Goal: Task Accomplishment & Management: Manage account settings

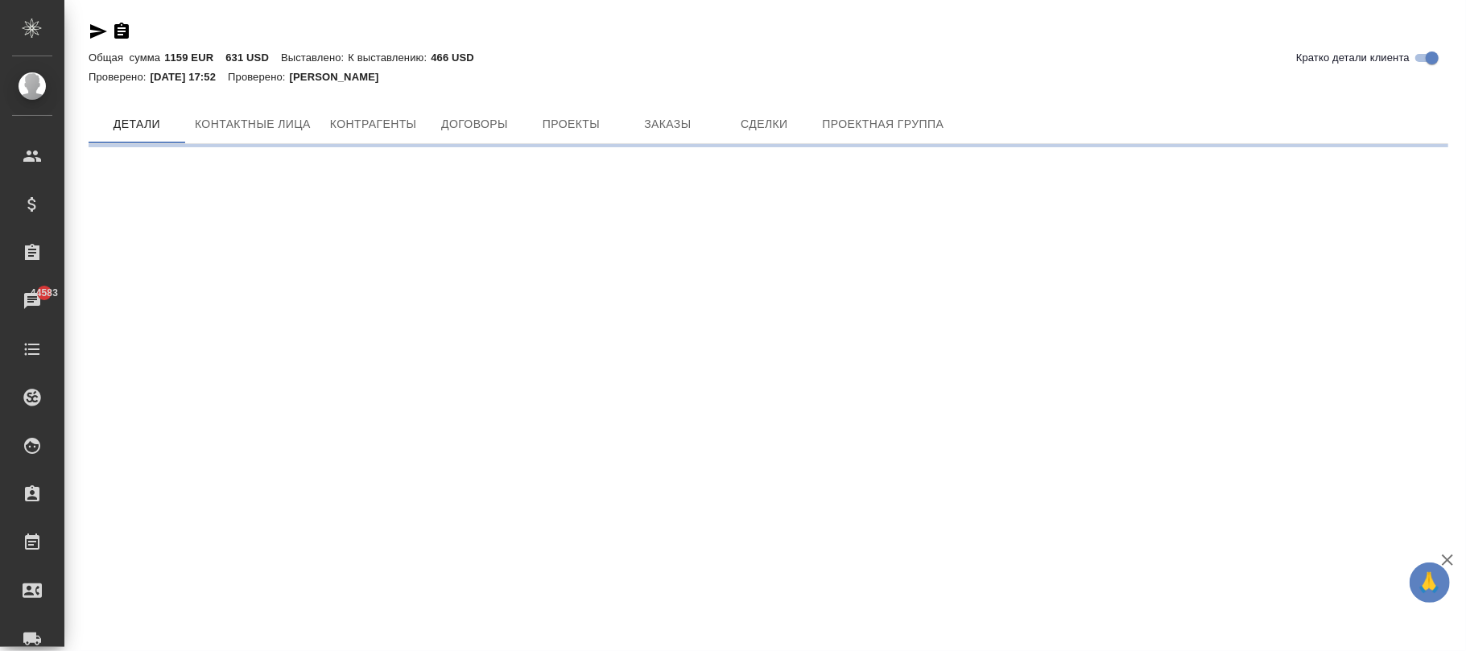
click at [591, 300] on div ".cls-1 fill:#fff; AWATERA [PERSON_NAME]fokina Клиенты Спецификации Заказы 44583…" at bounding box center [733, 325] width 1466 height 651
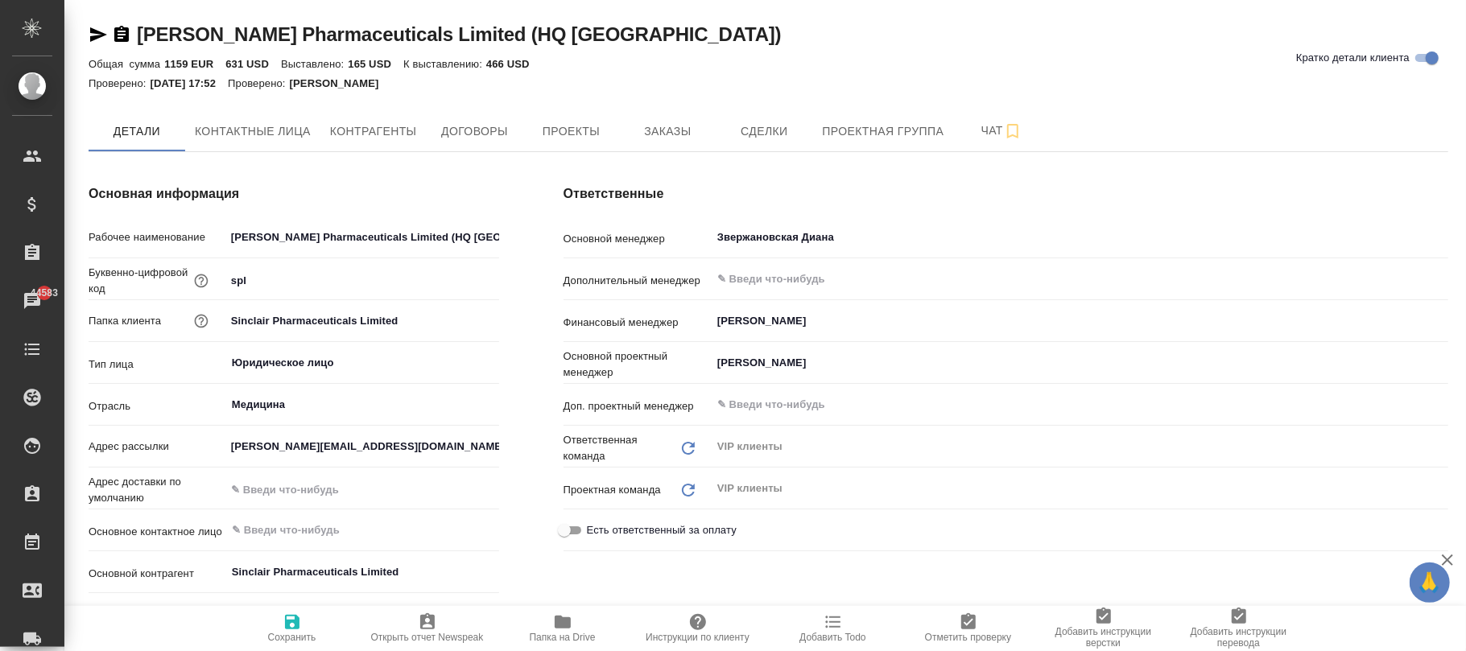
type textarea "x"
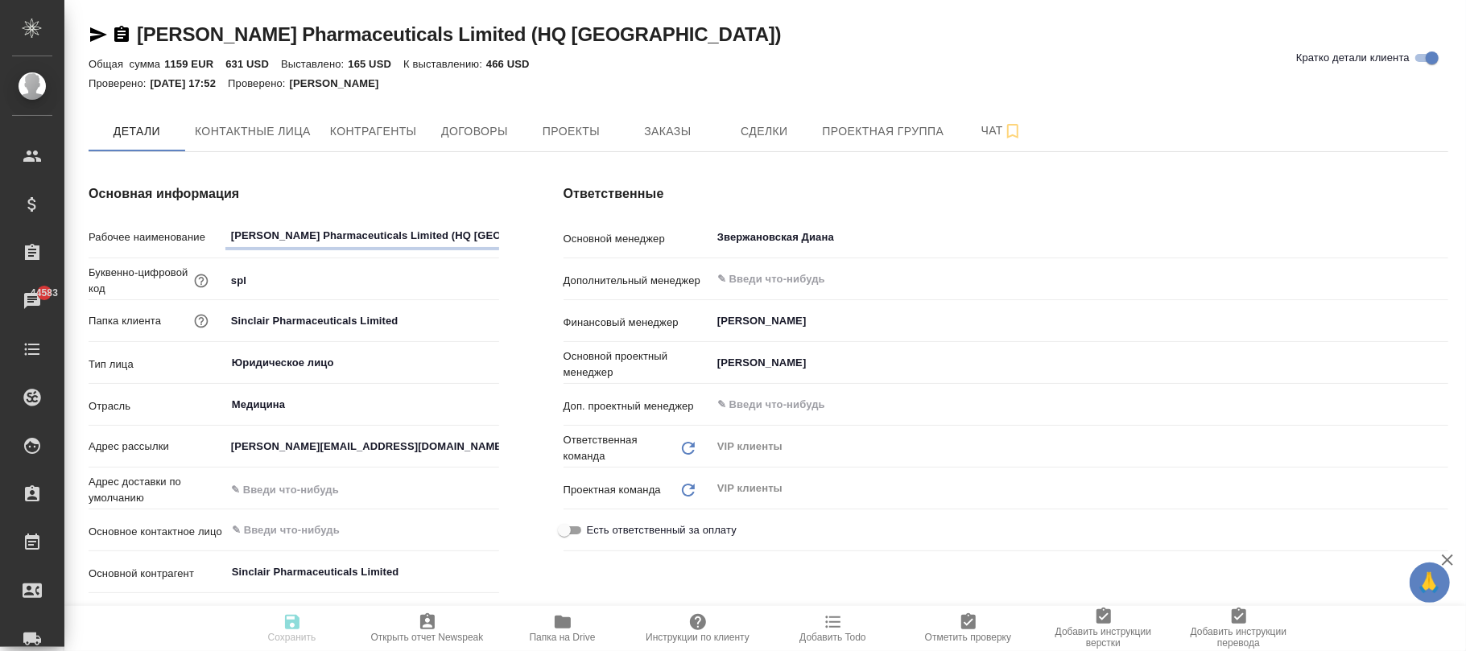
type textarea "x"
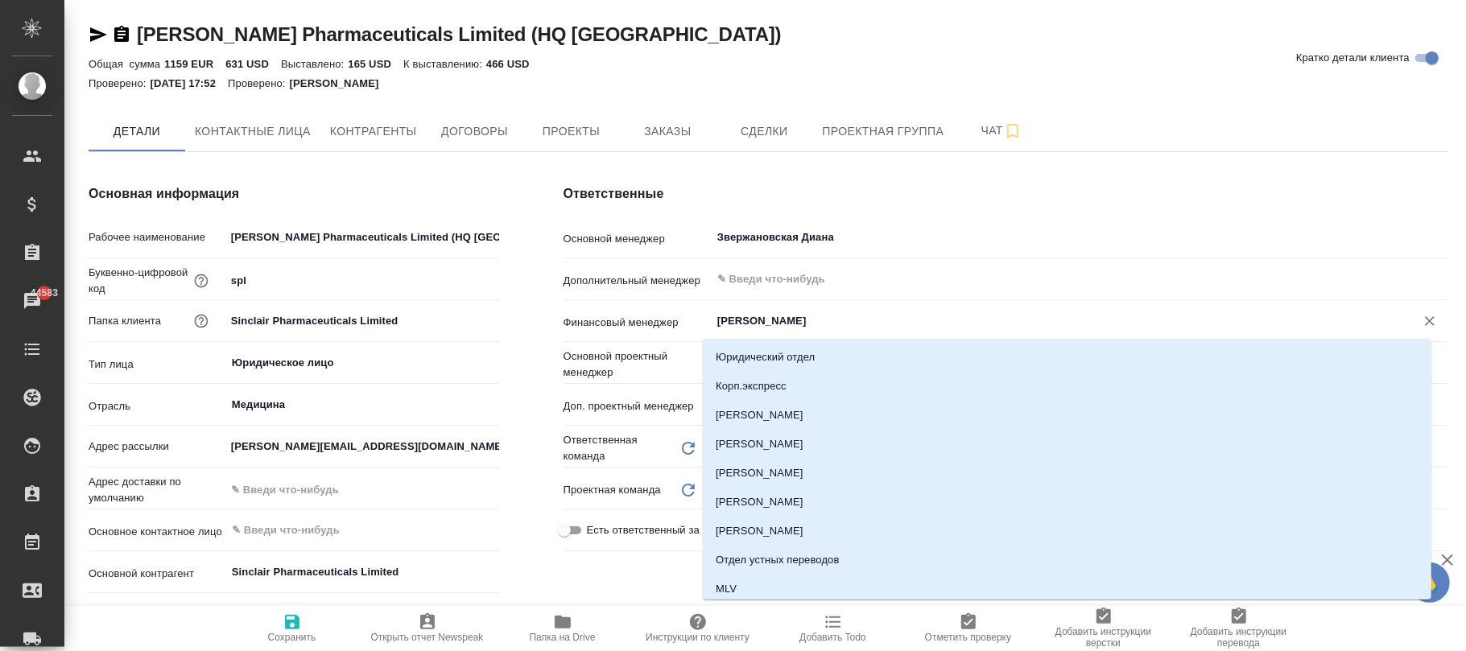
drag, startPoint x: 858, startPoint y: 329, endPoint x: 515, endPoint y: 304, distance: 343.9
click at [515, 304] on div "Основная информация Рабочее наименование Sinclair Pharmaceuticals Limited (HQ U…" at bounding box center [768, 483] width 1424 height 662
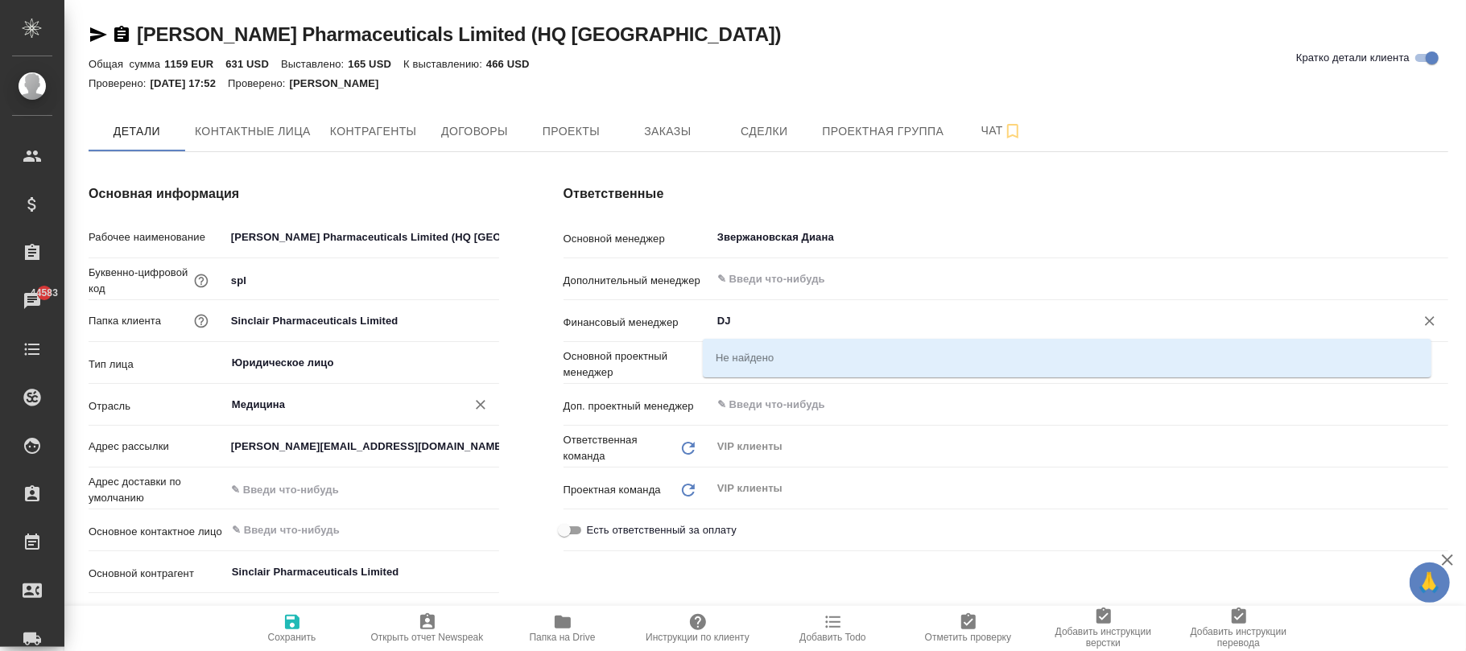
type input "D"
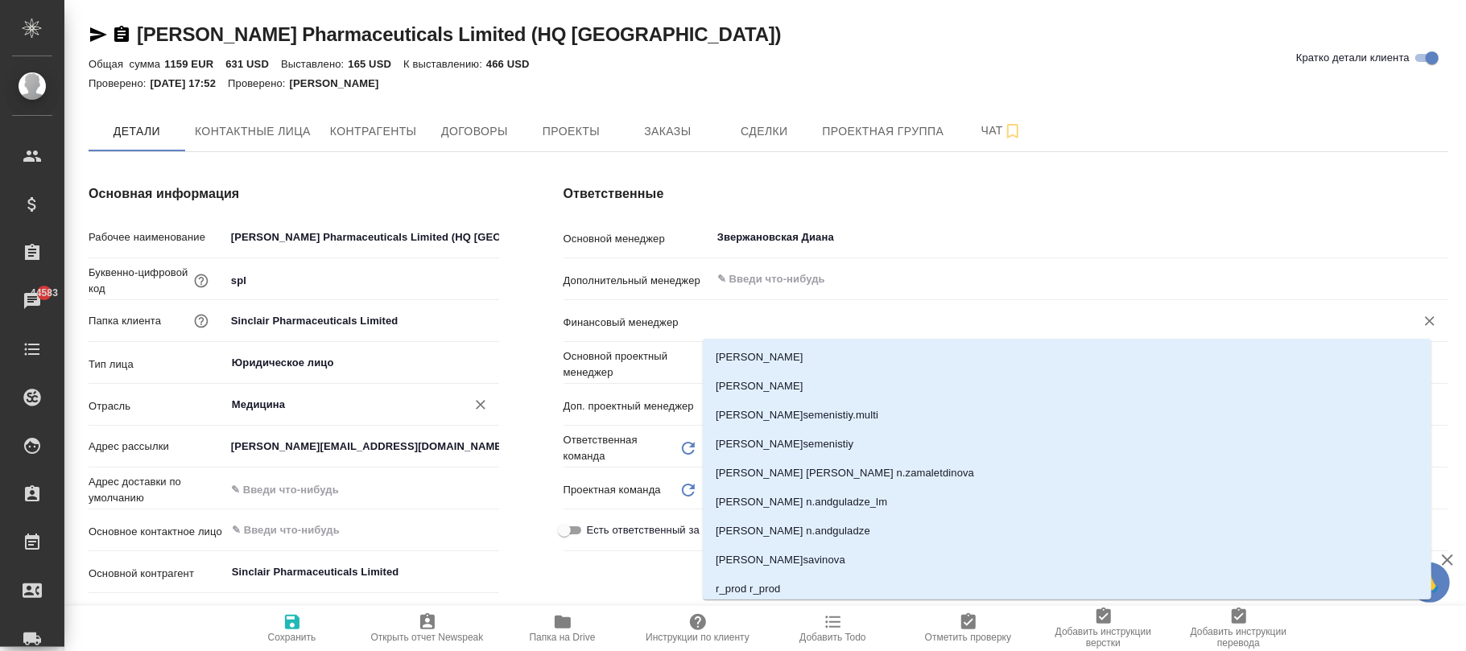
type textarea "x"
type input "ВОРО"
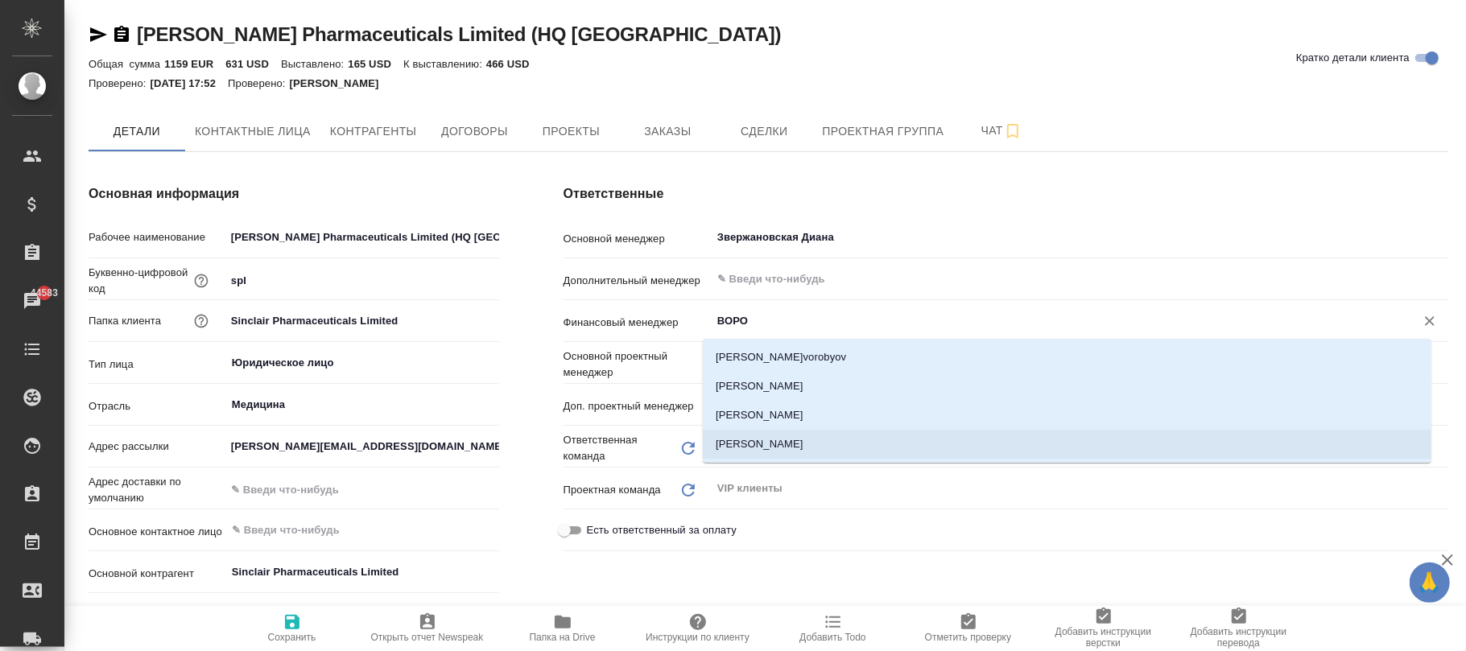
drag, startPoint x: 791, startPoint y: 444, endPoint x: 805, endPoint y: 449, distance: 15.0
click at [790, 444] on li "Воробьёва Екатерина" at bounding box center [1067, 444] width 729 height 29
type textarea "x"
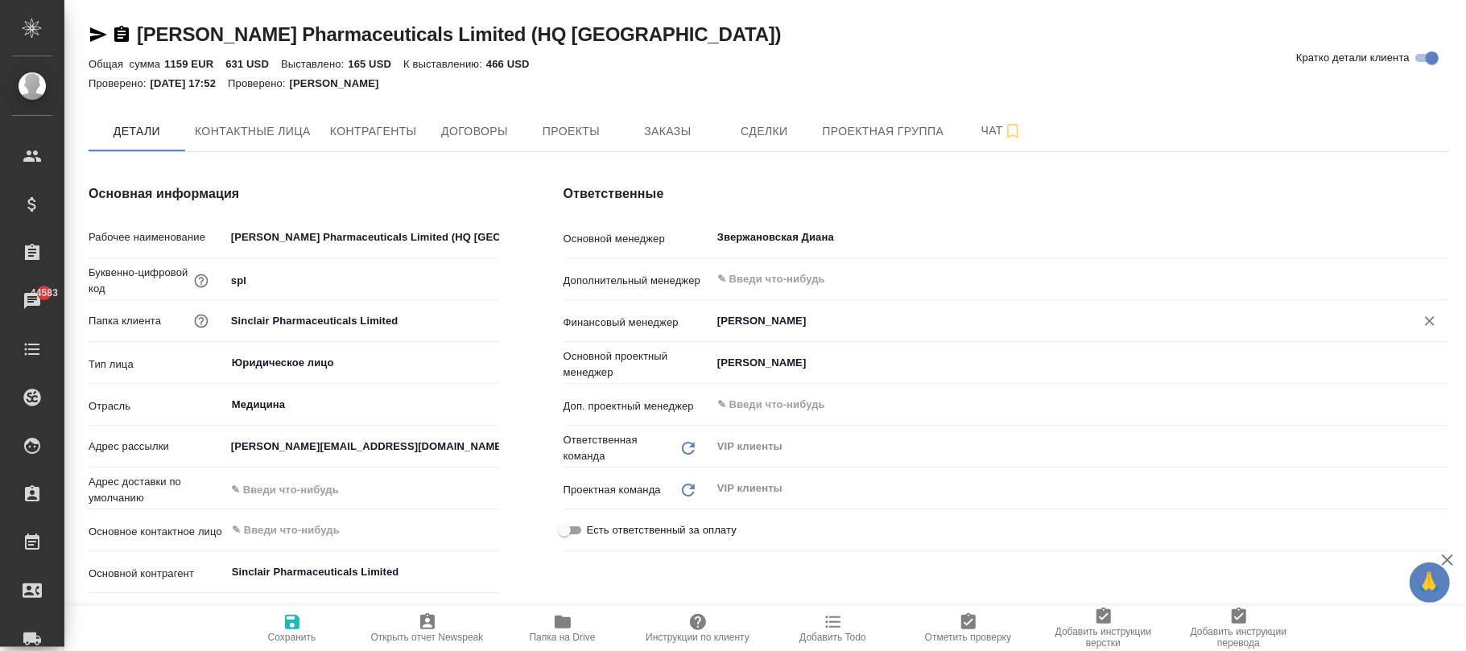
type input "Воробьёва Екатерина"
click at [296, 635] on span "Сохранить" at bounding box center [292, 637] width 48 height 11
type textarea "x"
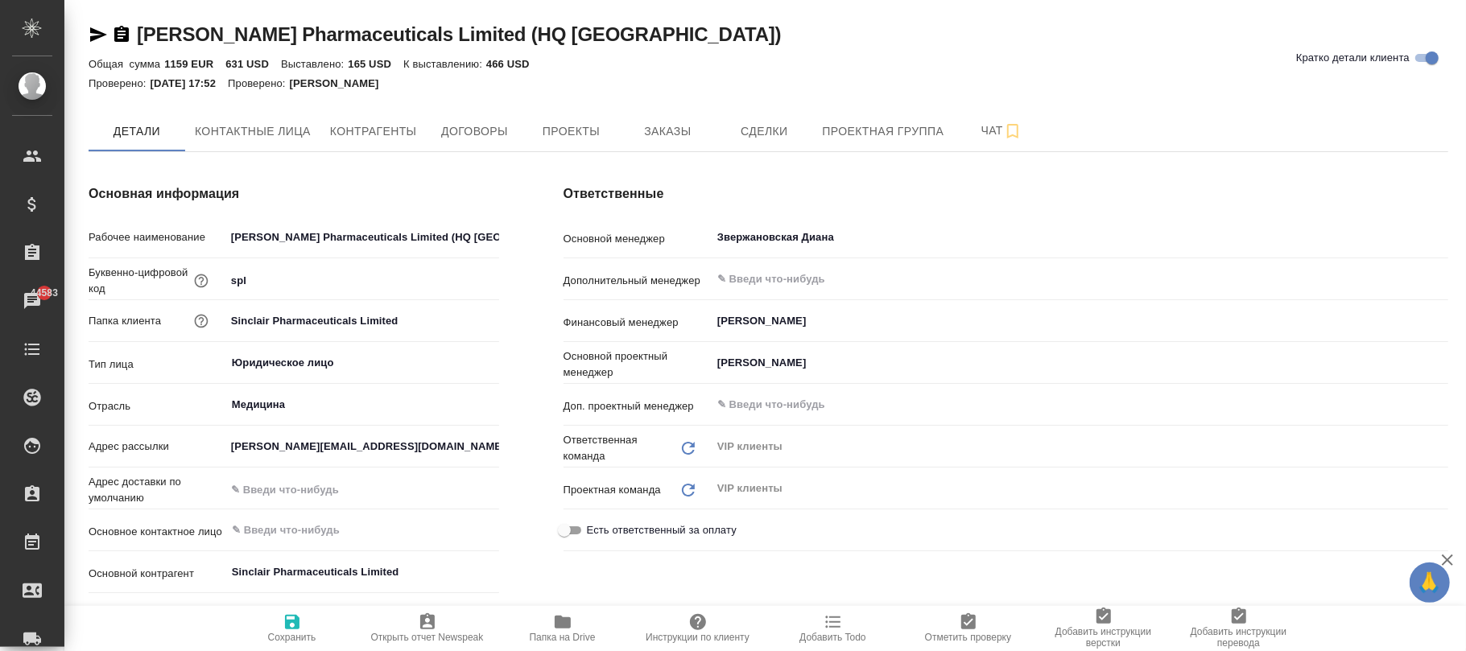
type textarea "x"
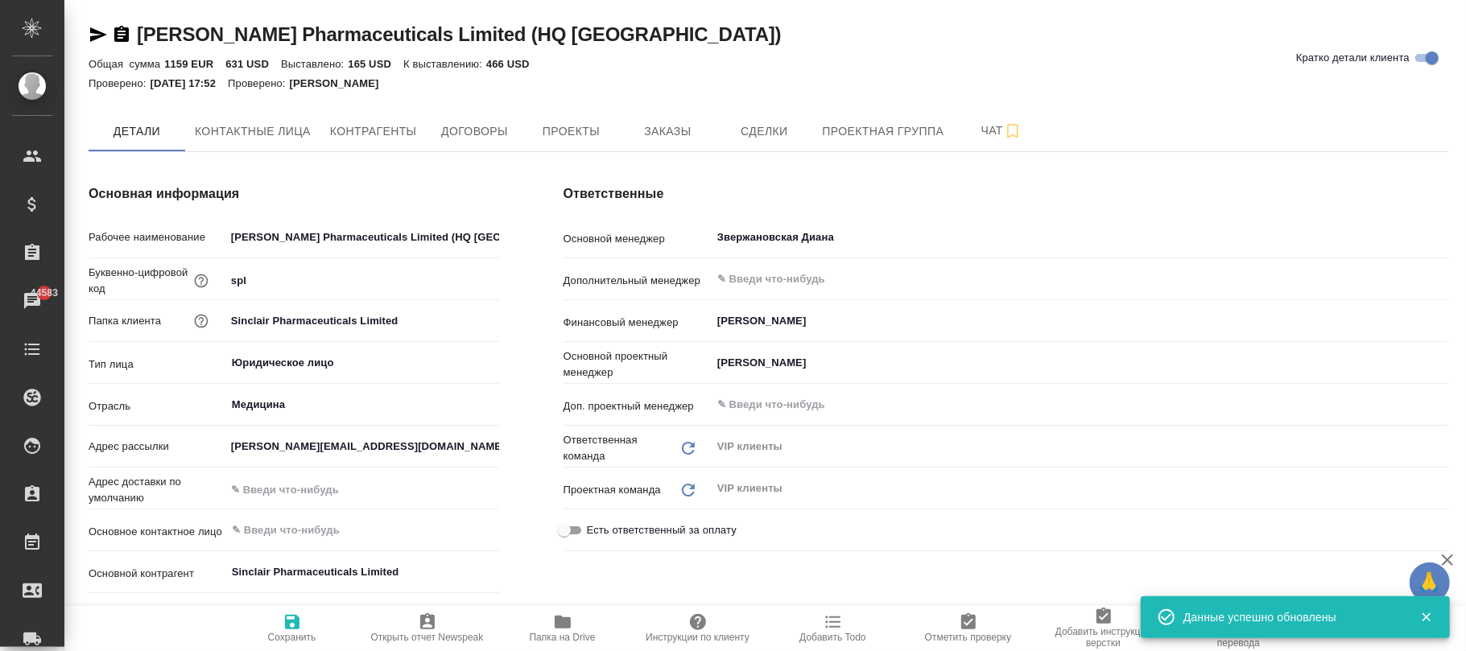
type textarea "x"
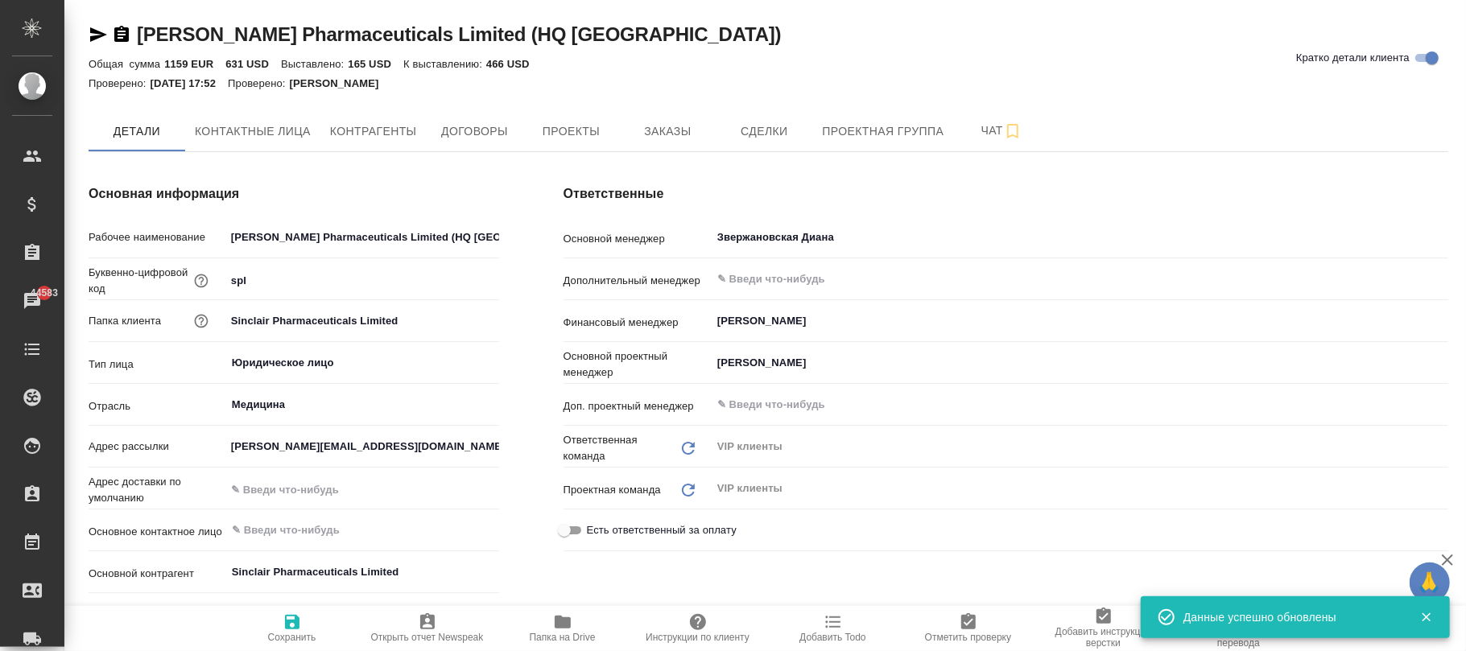
type textarea "x"
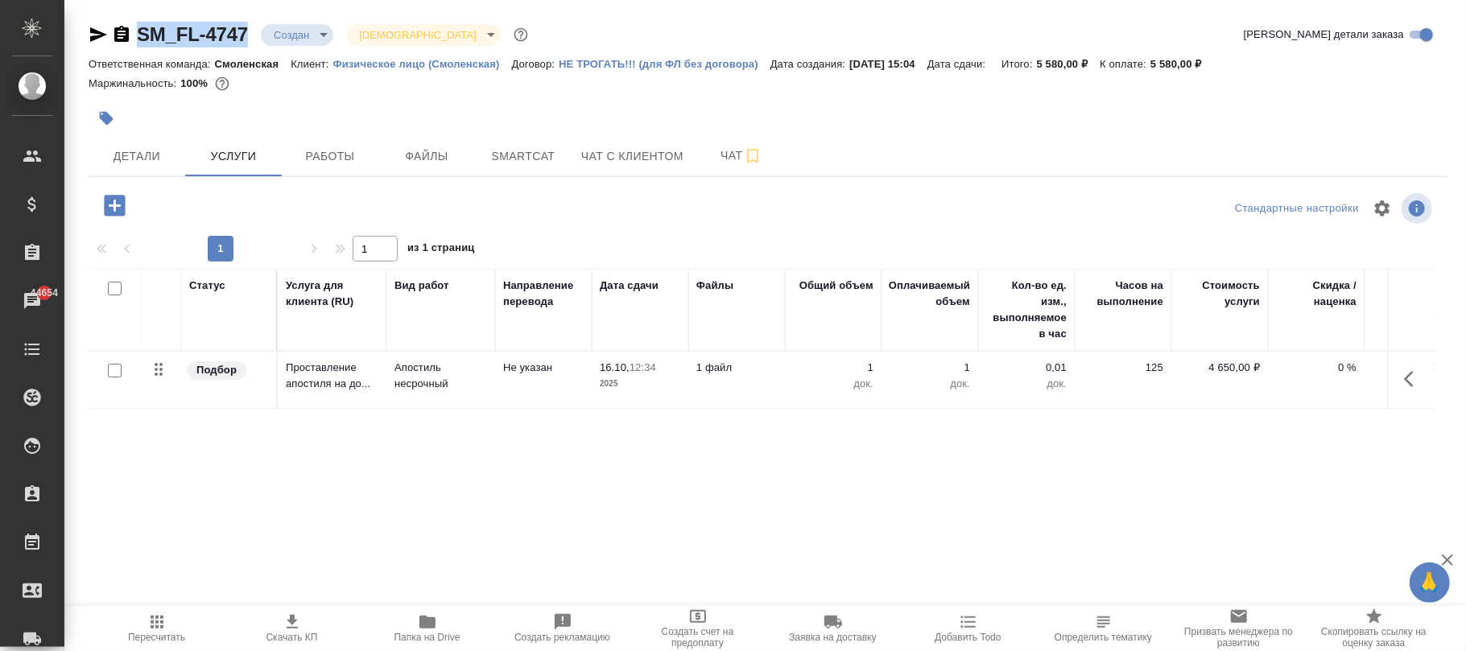
drag, startPoint x: 249, startPoint y: 21, endPoint x: 139, endPoint y: 30, distance: 110.7
click at [139, 30] on div "SM_FL-4747 Создан new Святая троица holyTrinity" at bounding box center [310, 35] width 443 height 26
copy link "SM_FL-4747"
click at [137, 159] on span "Детали" at bounding box center [136, 157] width 77 height 20
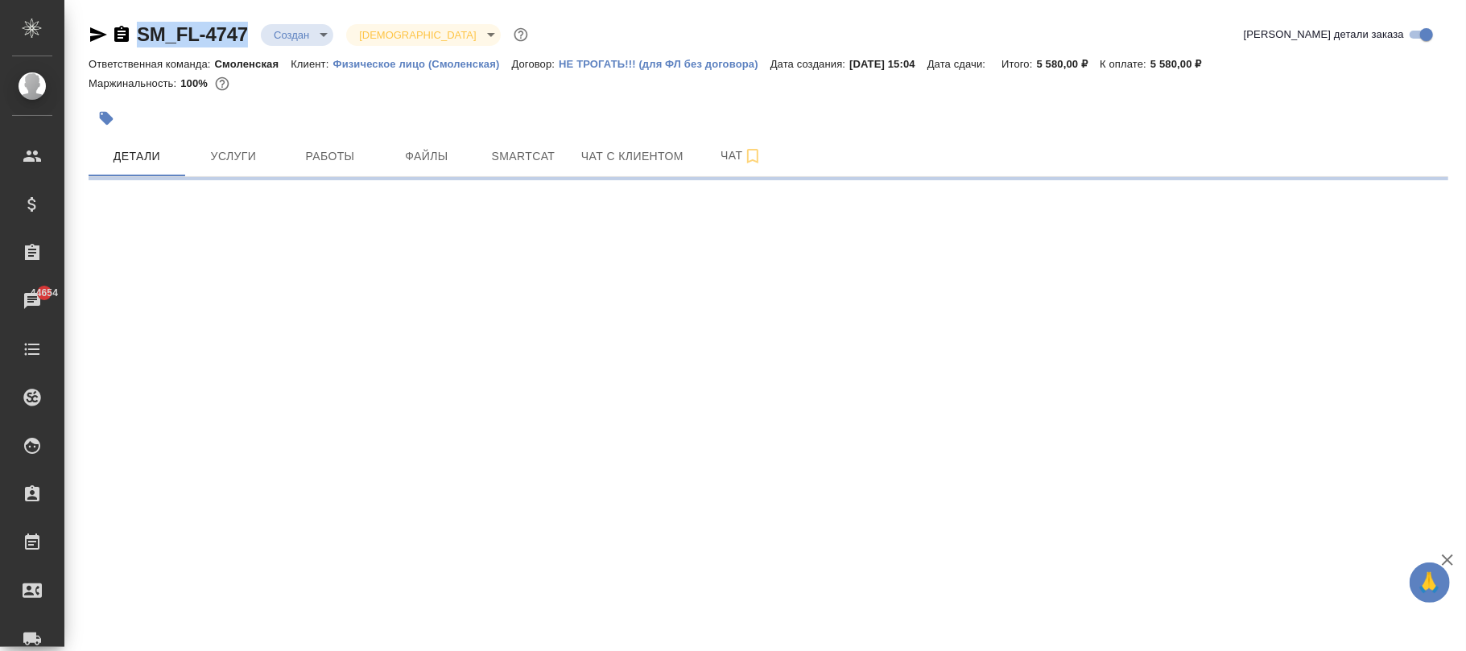
select select "RU"
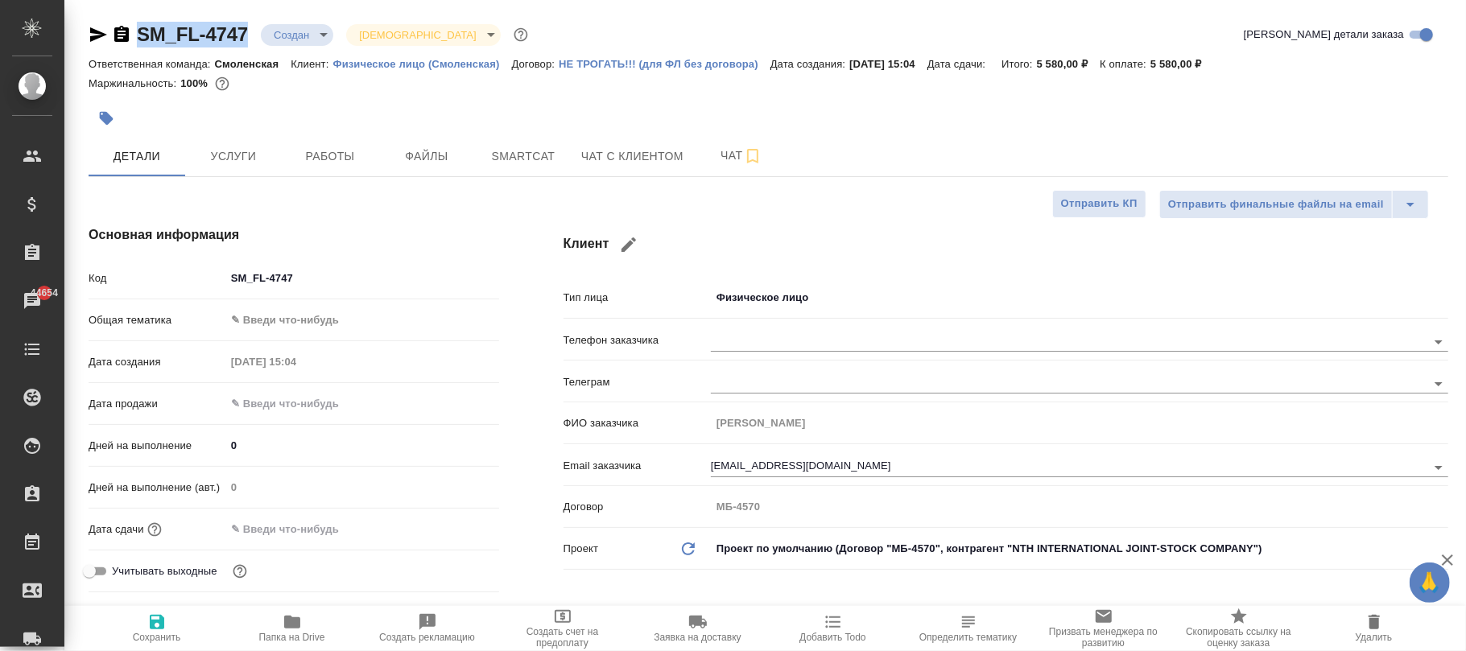
type textarea "x"
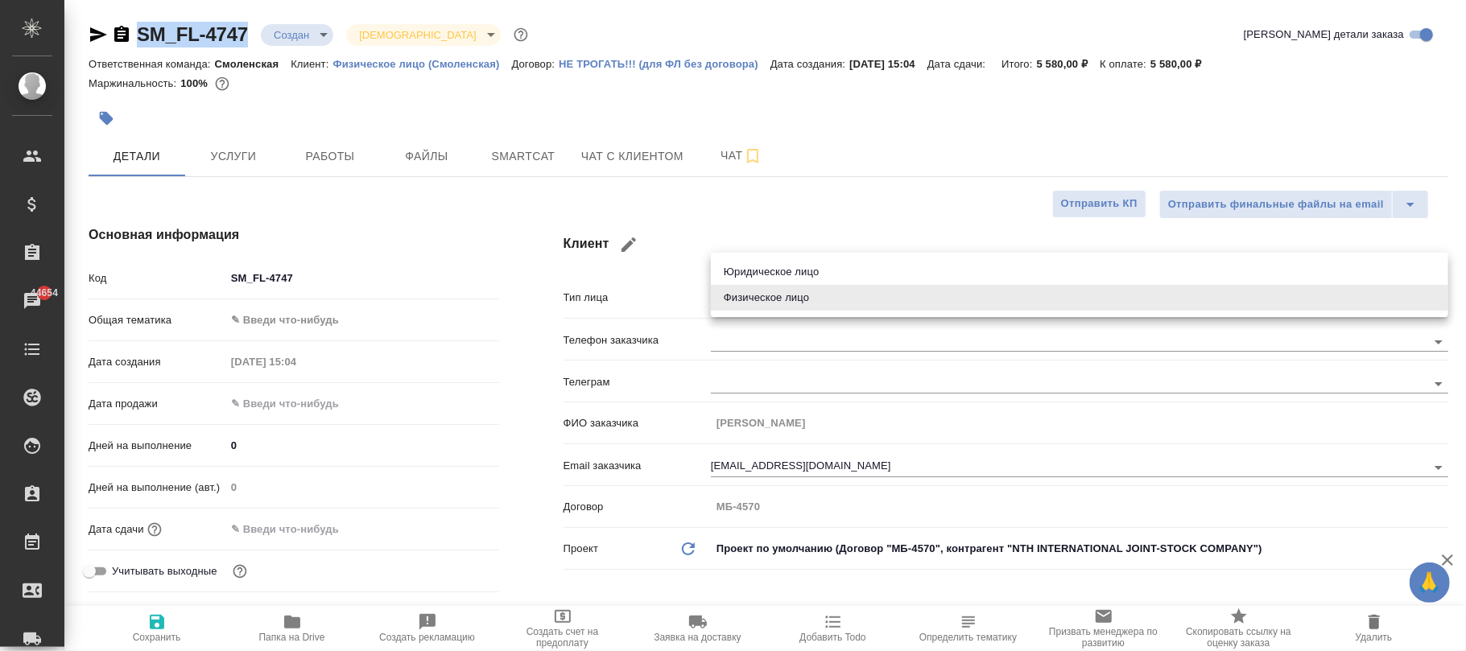
click at [791, 287] on body "🙏 .cls-1 fill:#fff; AWATERA Фокина Наталья n.fokina Клиенты Спецификации Заказы…" at bounding box center [733, 325] width 1466 height 651
click at [789, 291] on li "Физическое лицо" at bounding box center [1080, 298] width 738 height 26
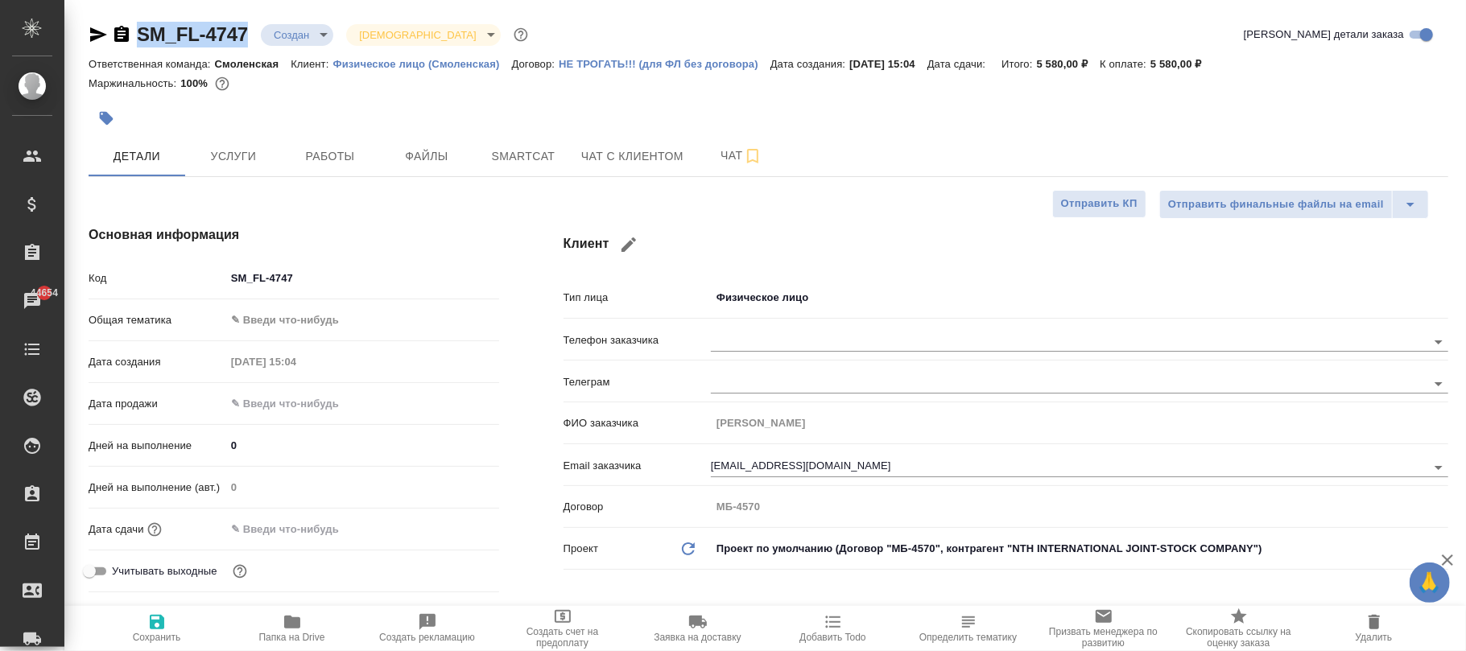
click at [789, 291] on body "🙏 .cls-1 fill:#fff; AWATERA Фокина Наталья n.fokina Клиенты Спецификации Заказы…" at bounding box center [733, 325] width 1466 height 651
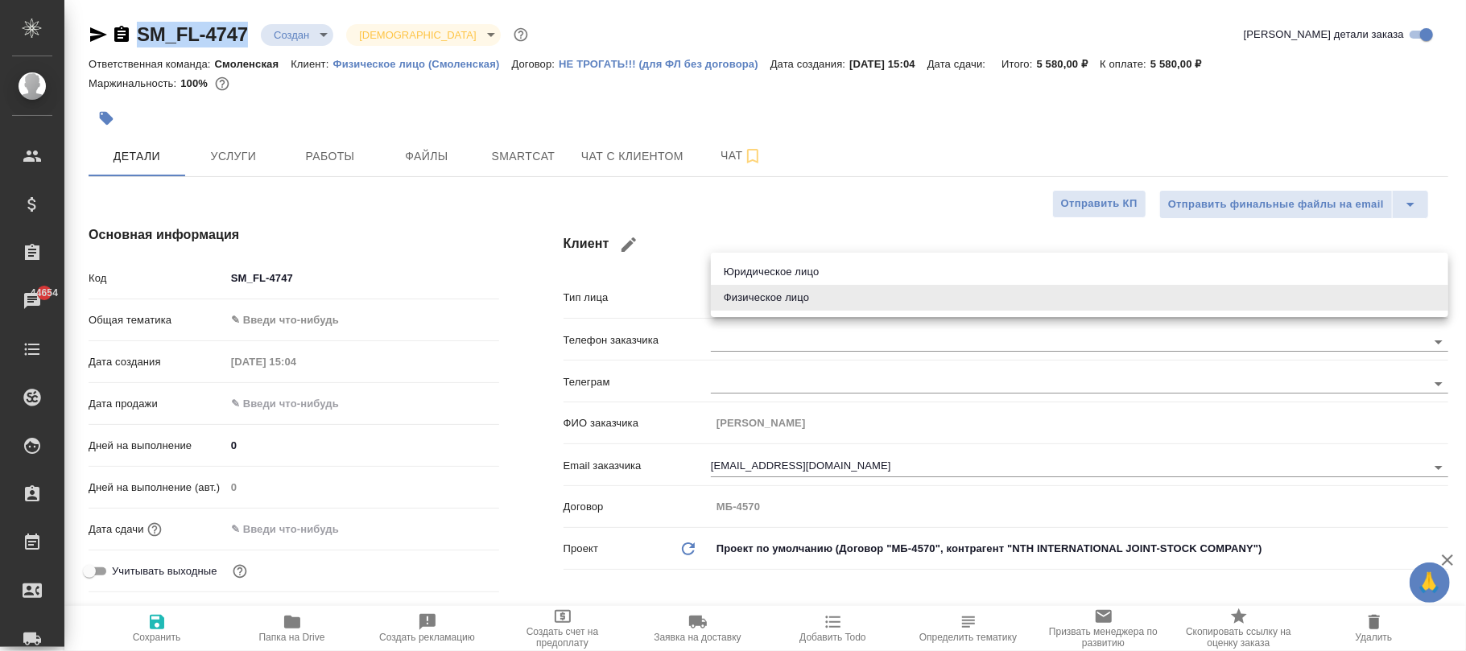
click at [768, 265] on li "Юридическое лицо" at bounding box center [1080, 272] width 738 height 26
type input "company"
type textarea "x"
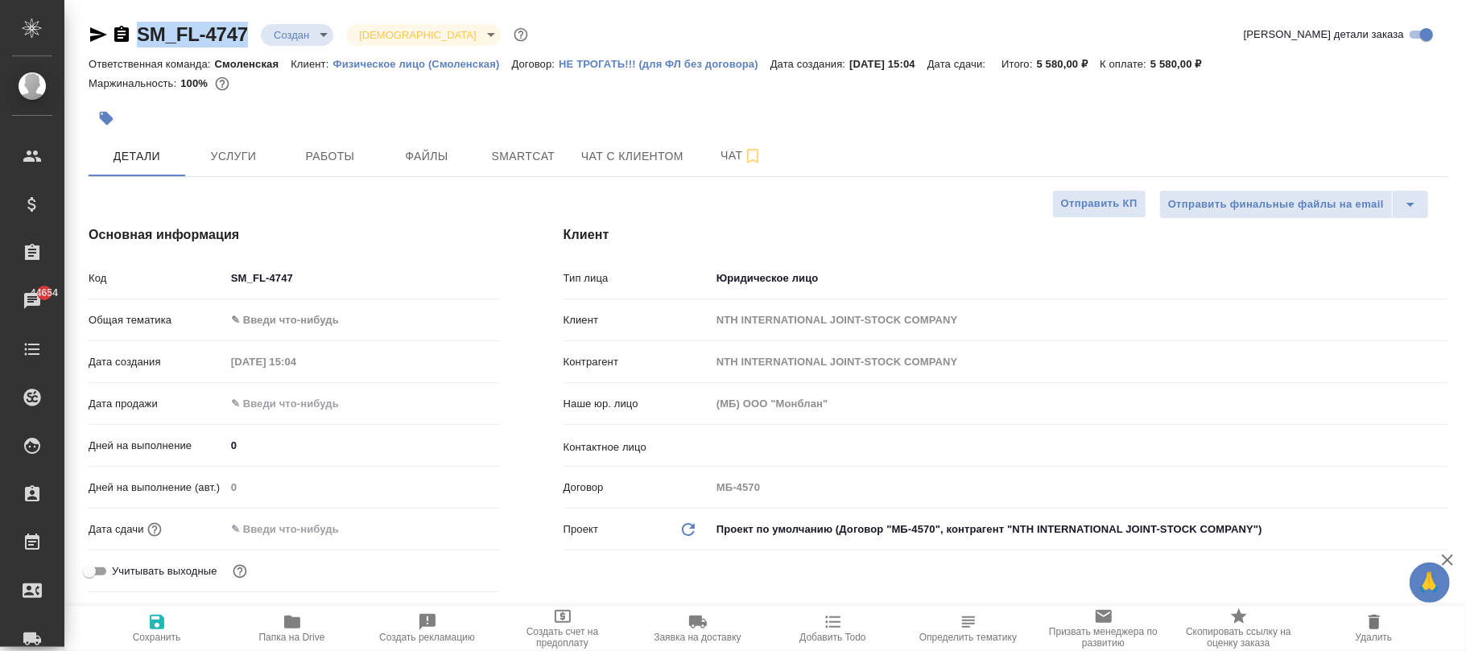
drag, startPoint x: 150, startPoint y: 629, endPoint x: 216, endPoint y: 453, distance: 188.3
click at [150, 626] on icon "button" at bounding box center [157, 622] width 14 height 14
type textarea "x"
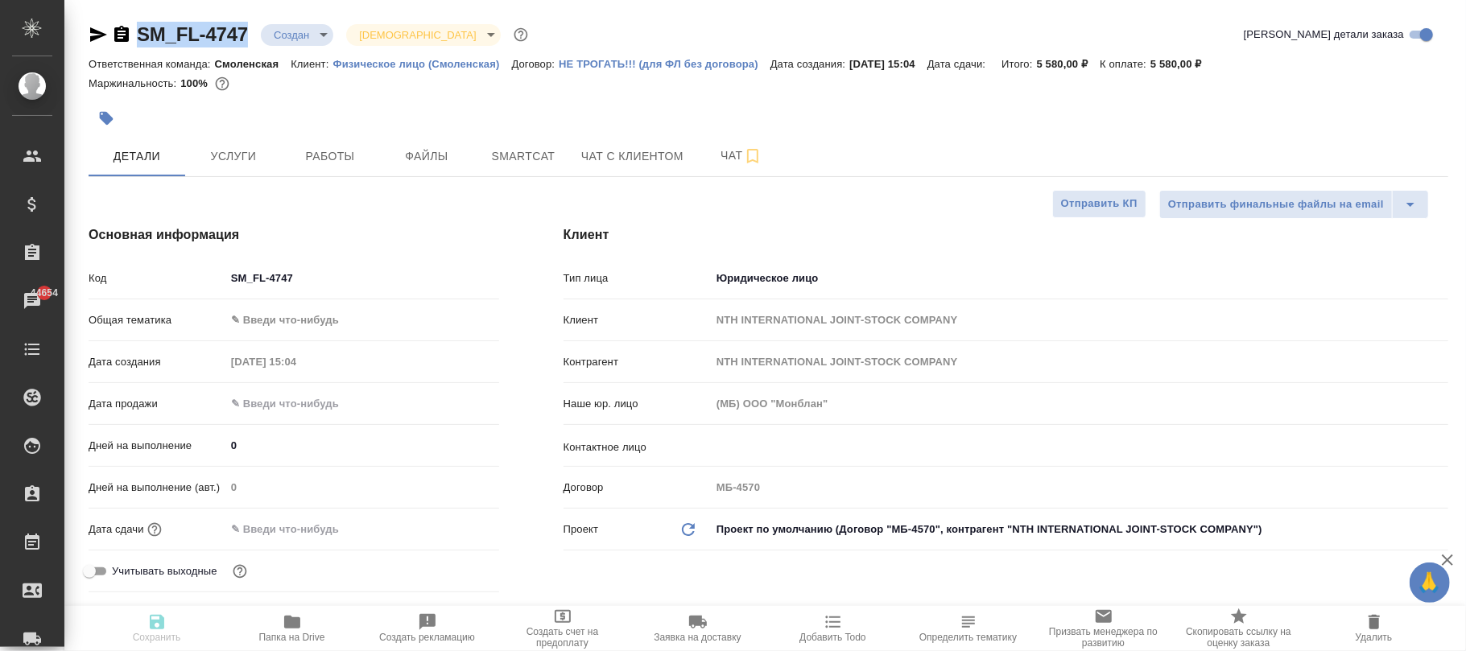
type textarea "x"
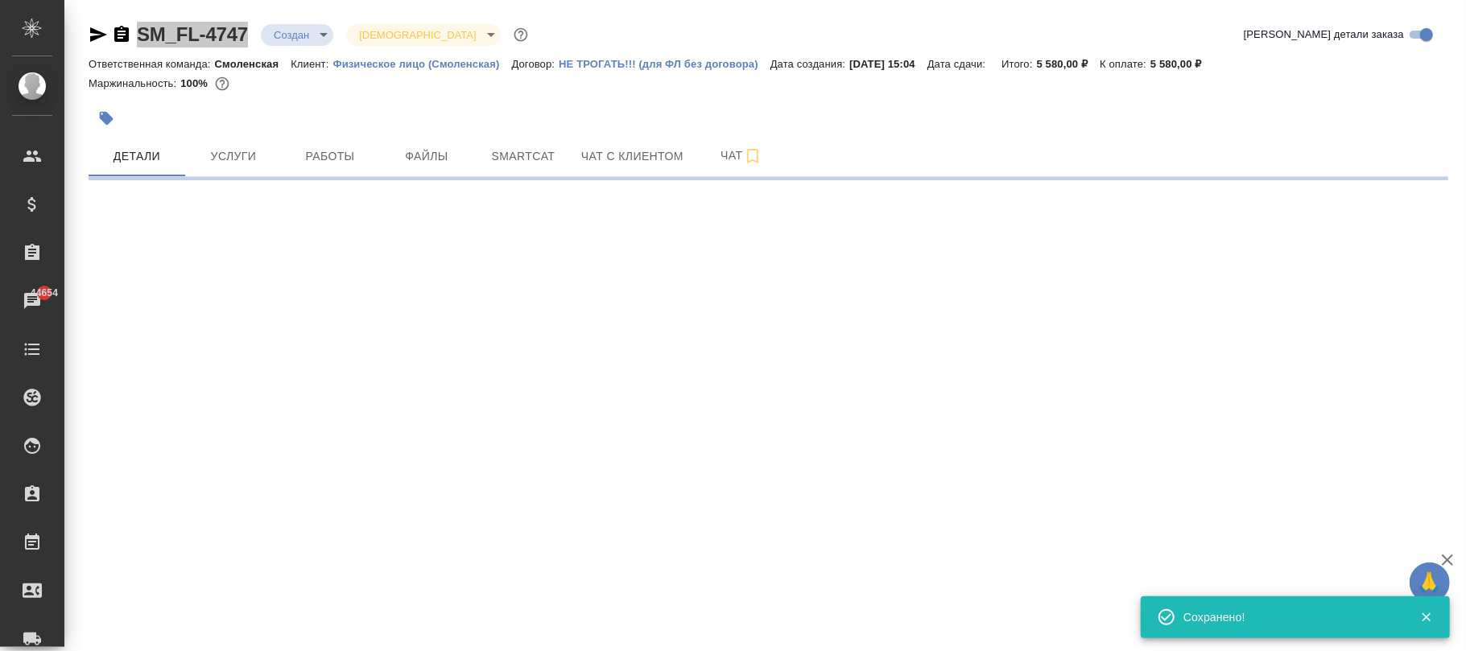
select select "RU"
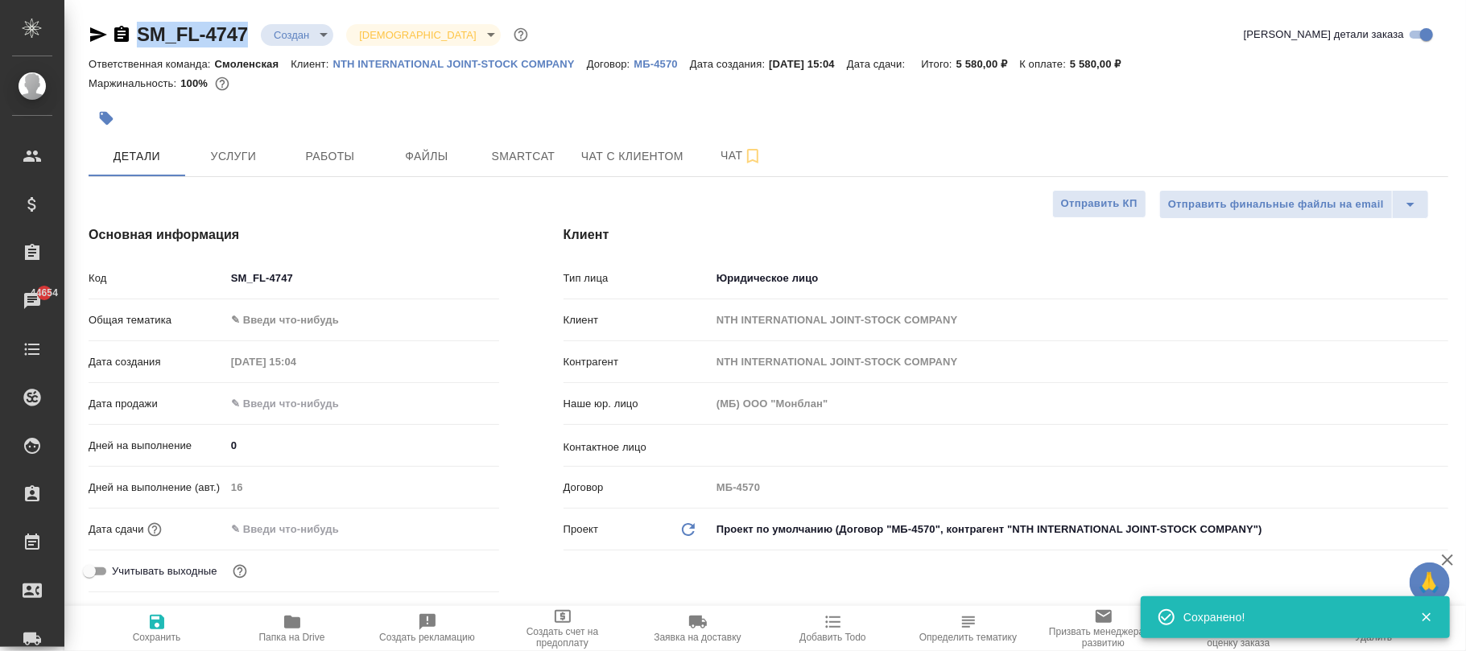
type textarea "x"
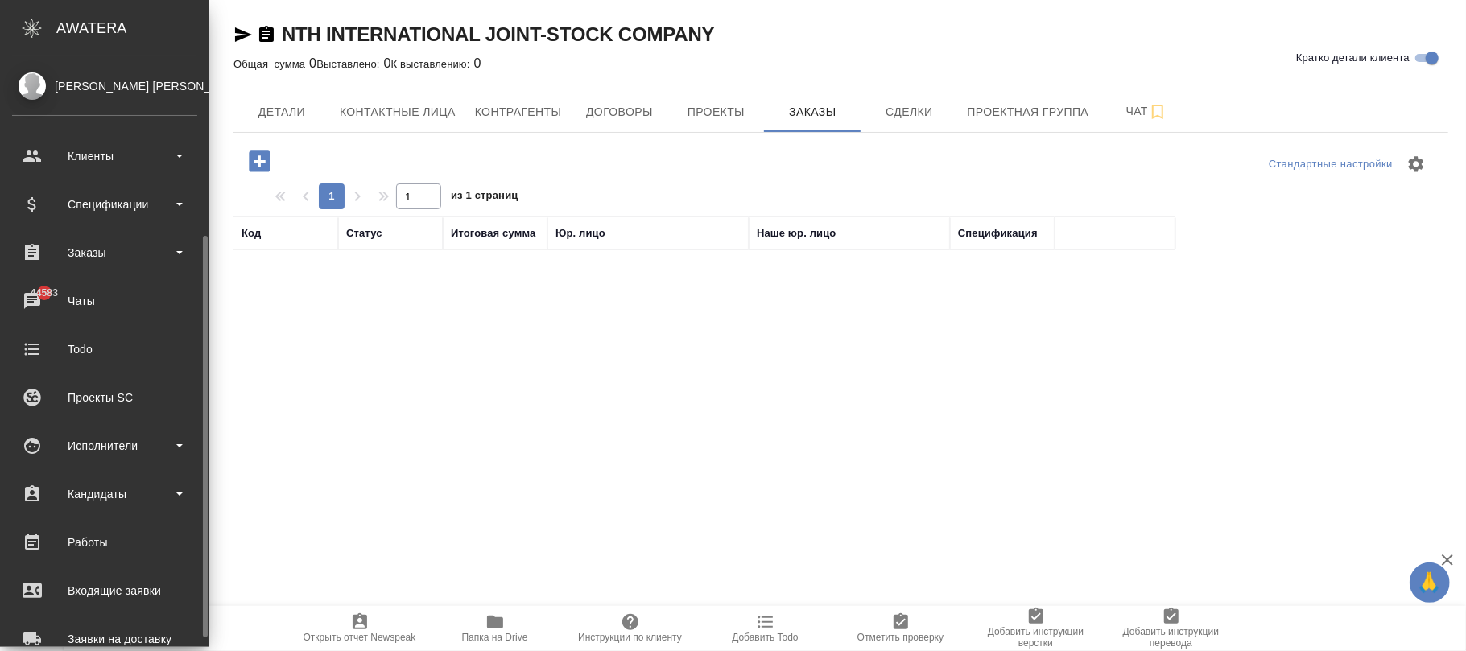
scroll to position [277, 0]
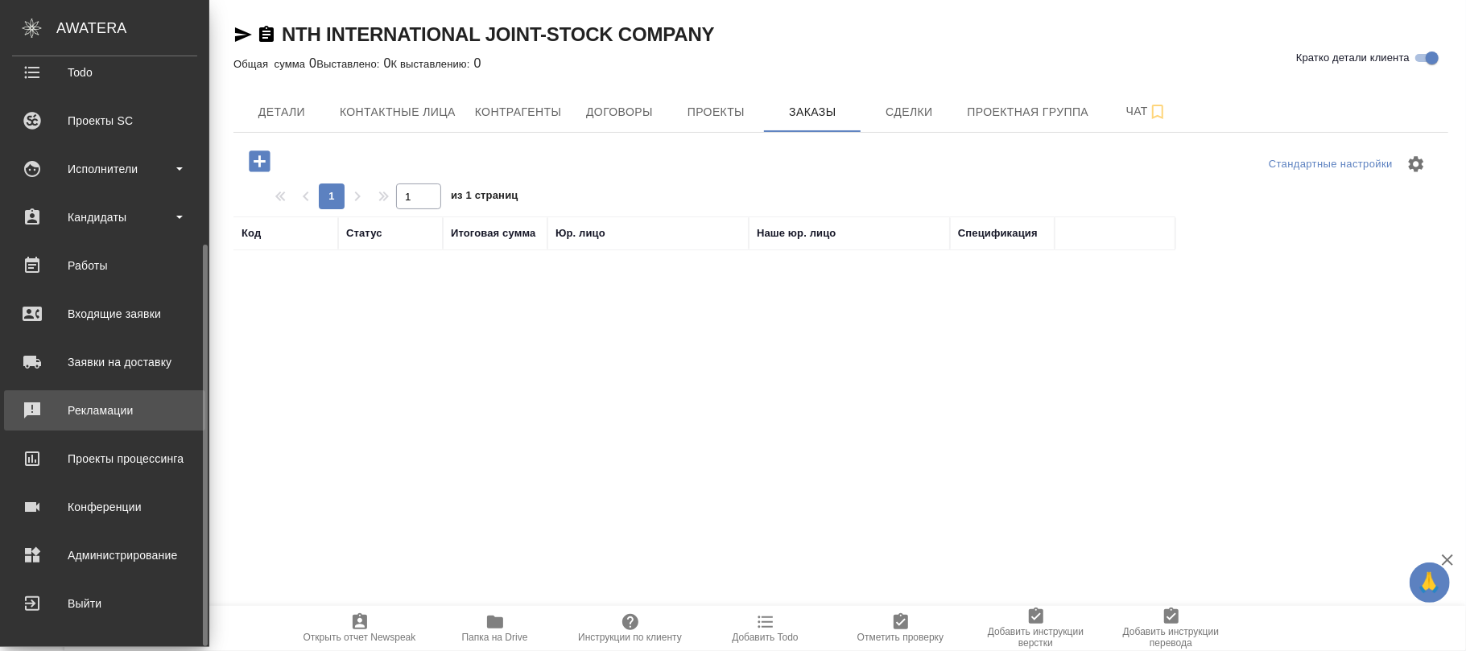
drag, startPoint x: 114, startPoint y: 542, endPoint x: 159, endPoint y: 416, distance: 133.5
click at [114, 541] on link "Администрирование" at bounding box center [104, 555] width 201 height 40
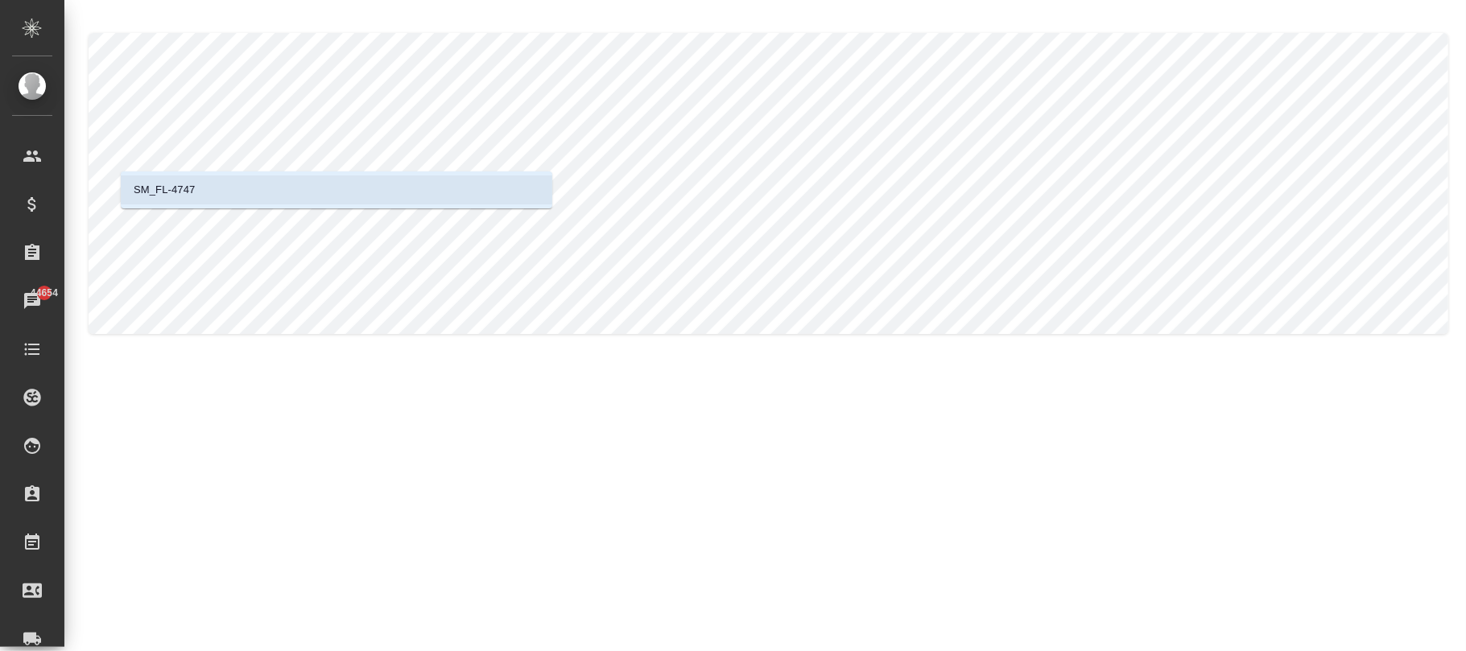
click at [303, 198] on li "SM_FL-4747" at bounding box center [337, 190] width 432 height 29
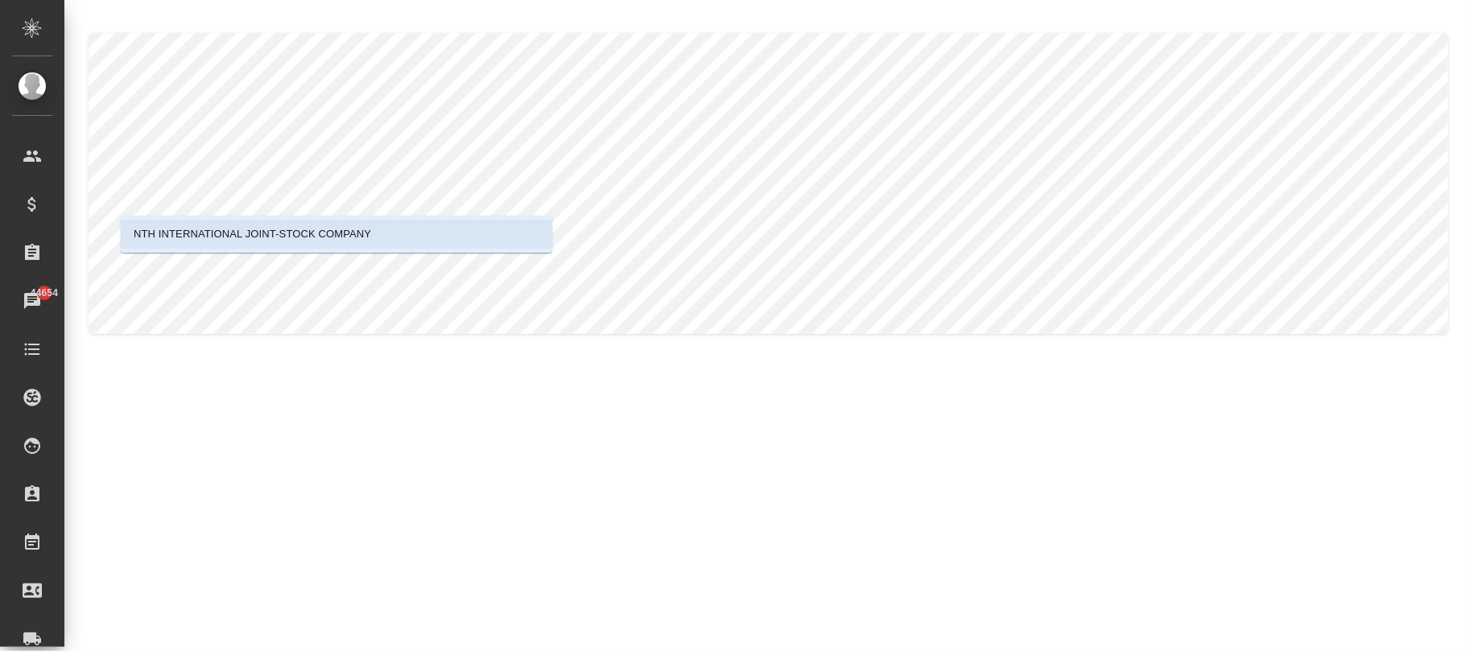
click at [341, 240] on p "NTH INTERNATIONAL JOINT-STOCK COMPANY" at bounding box center [253, 234] width 238 height 16
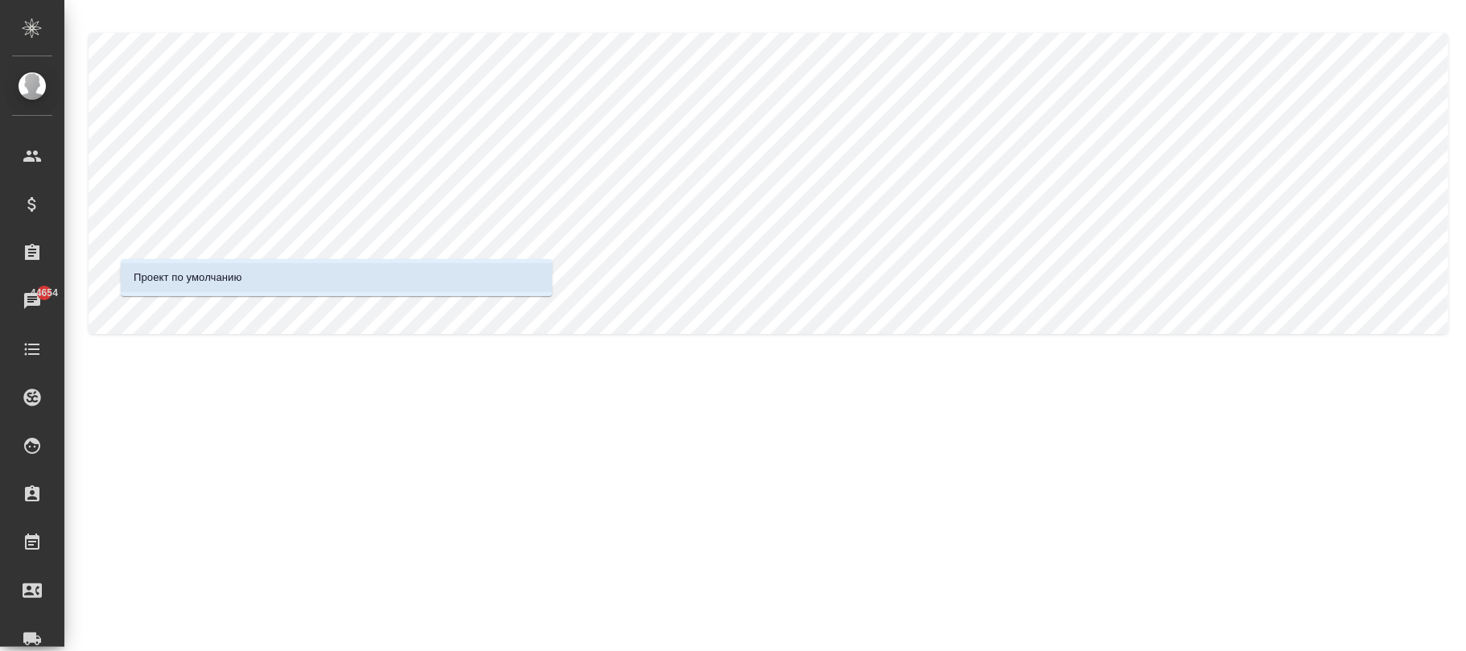
click at [346, 278] on li "Проект по умолчанию" at bounding box center [337, 277] width 432 height 29
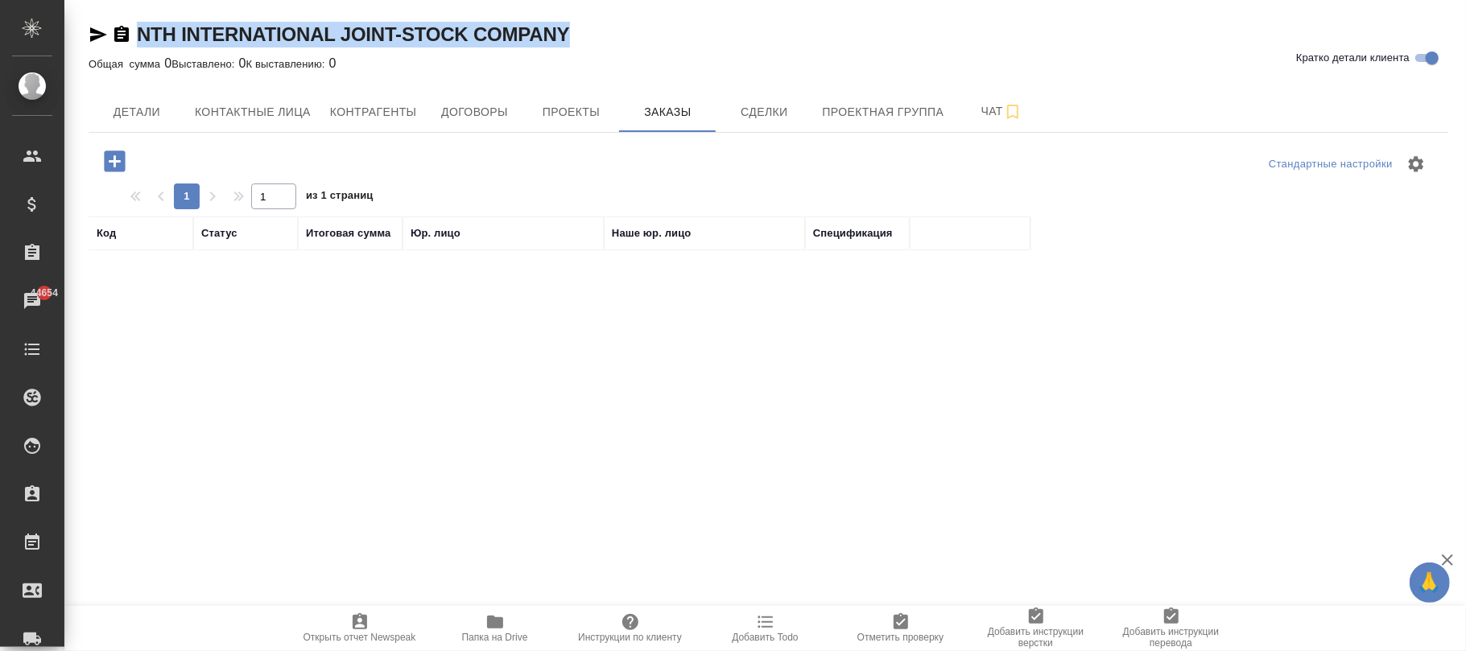
drag, startPoint x: 631, startPoint y: 26, endPoint x: 136, endPoint y: 31, distance: 495.2
click at [130, 33] on div "NTH INTERNATIONAL JOINT-STOCK COMPANY Кратко детали клиента" at bounding box center [769, 35] width 1360 height 26
copy link "NTH INTERNATIONAL JOINT-STOCK COMPANY"
